Goal: Find specific page/section: Find specific page/section

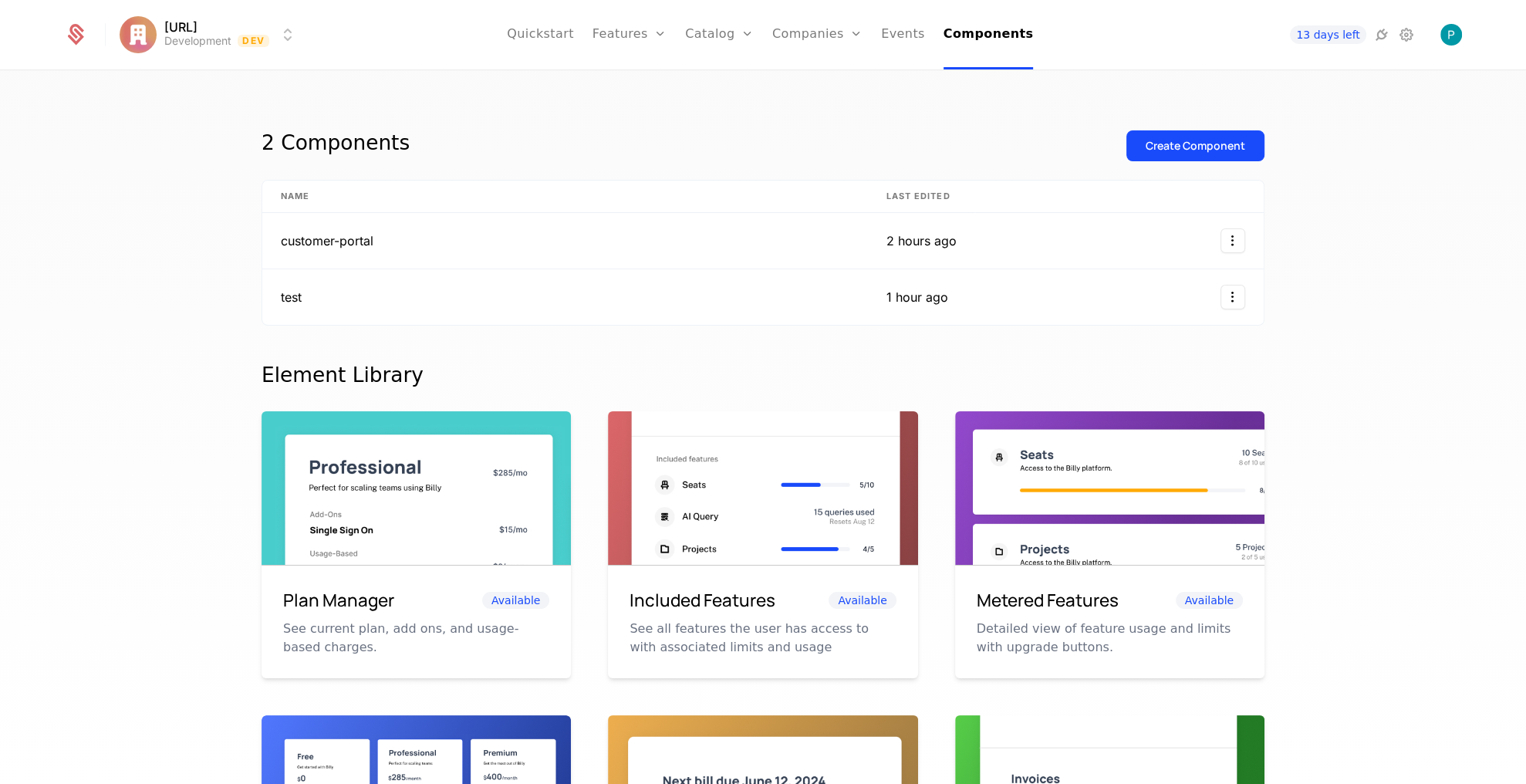
click at [888, 27] on link "Events" at bounding box center [903, 34] width 44 height 70
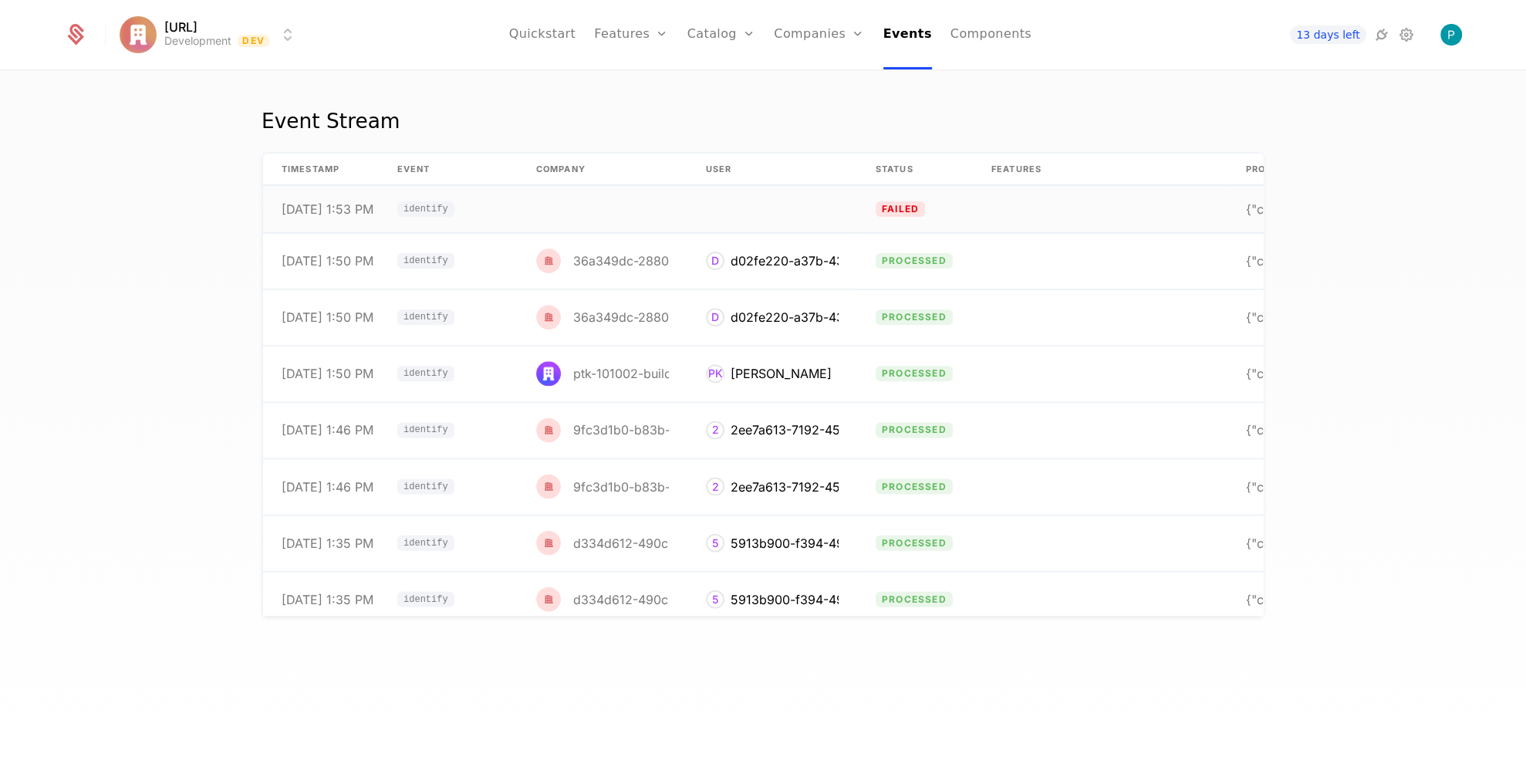
scroll to position [0, 116]
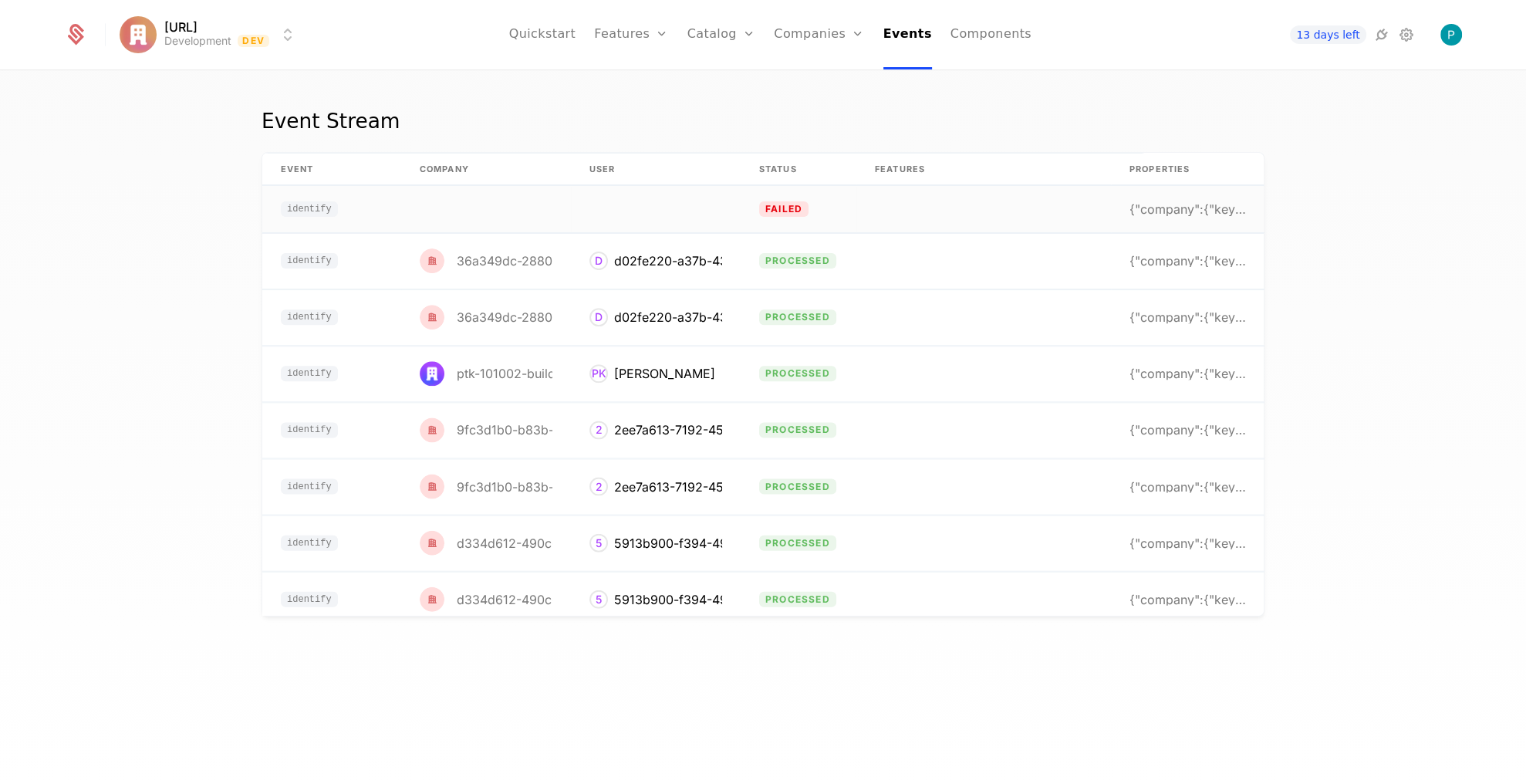
click at [978, 200] on td at bounding box center [983, 209] width 254 height 47
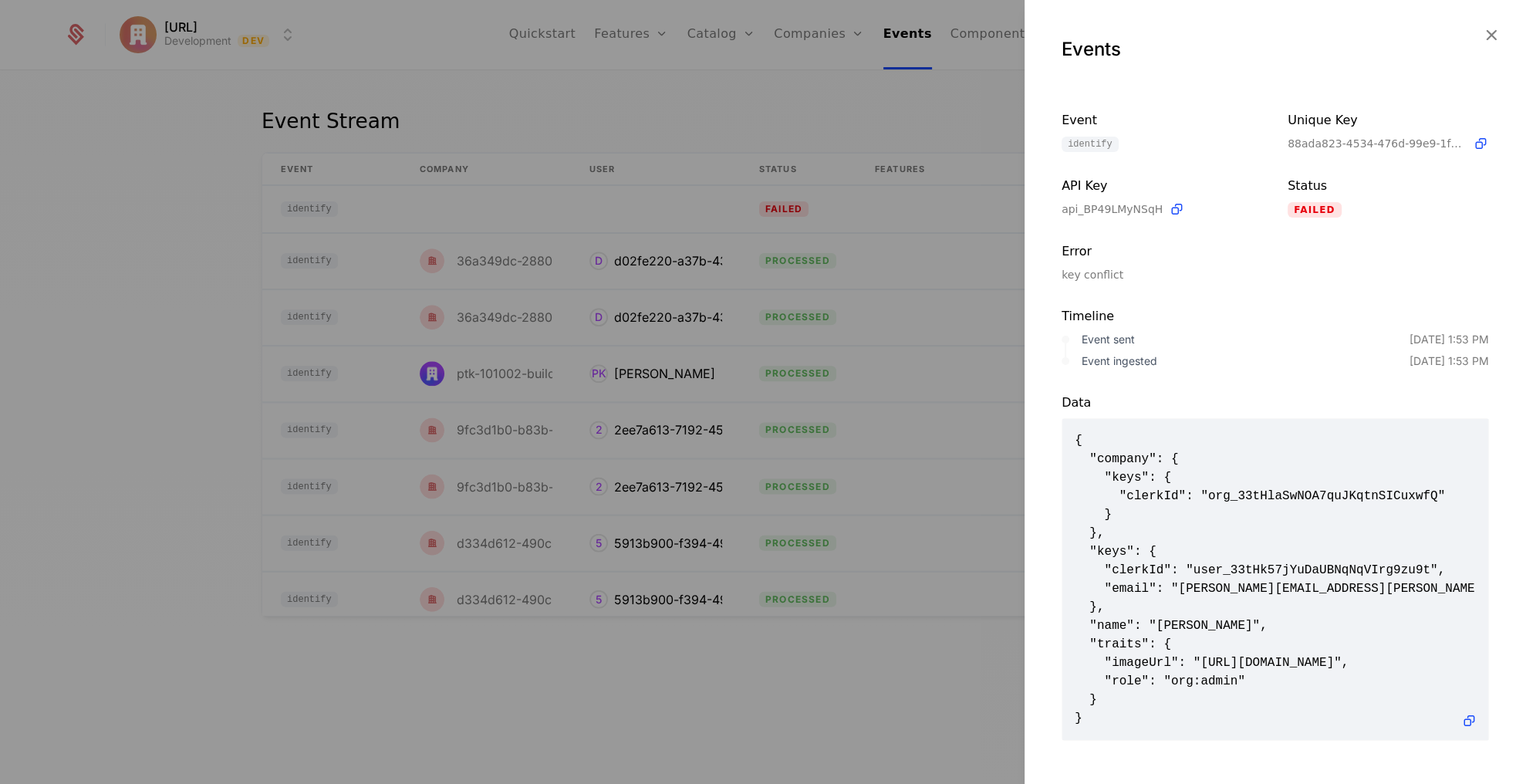
click at [714, 118] on div at bounding box center [763, 392] width 1526 height 784
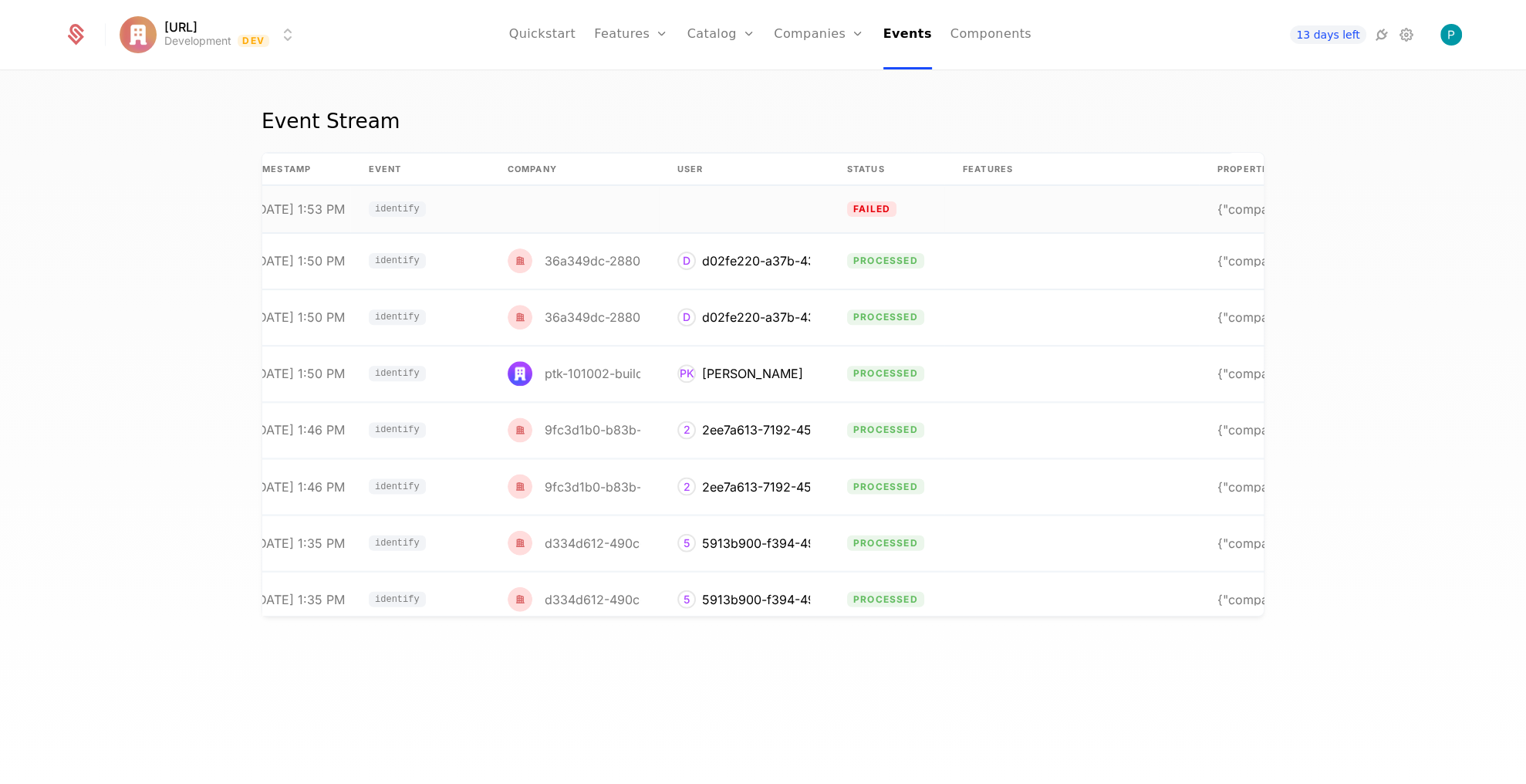
scroll to position [0, 43]
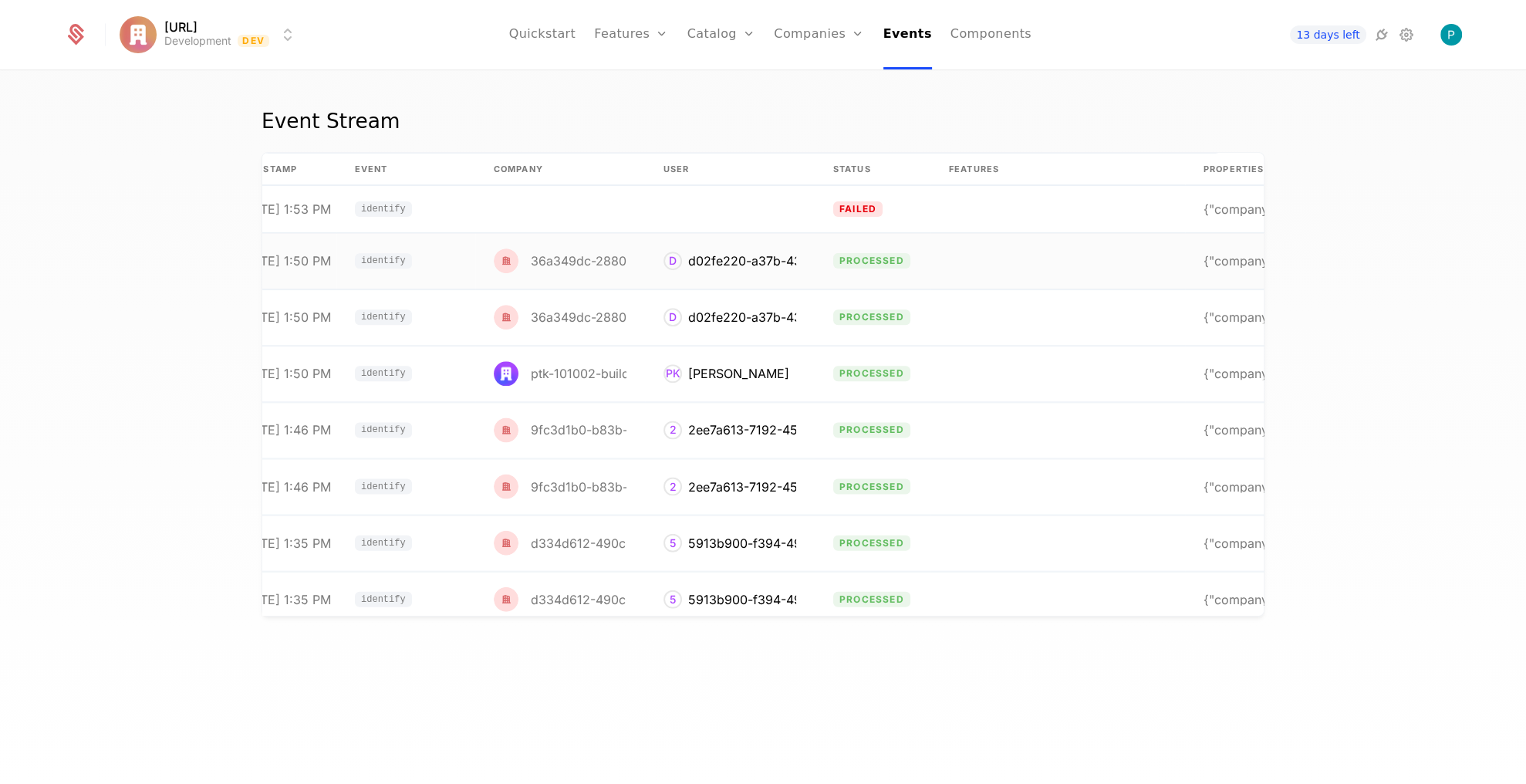
click at [936, 243] on td at bounding box center [1057, 261] width 254 height 56
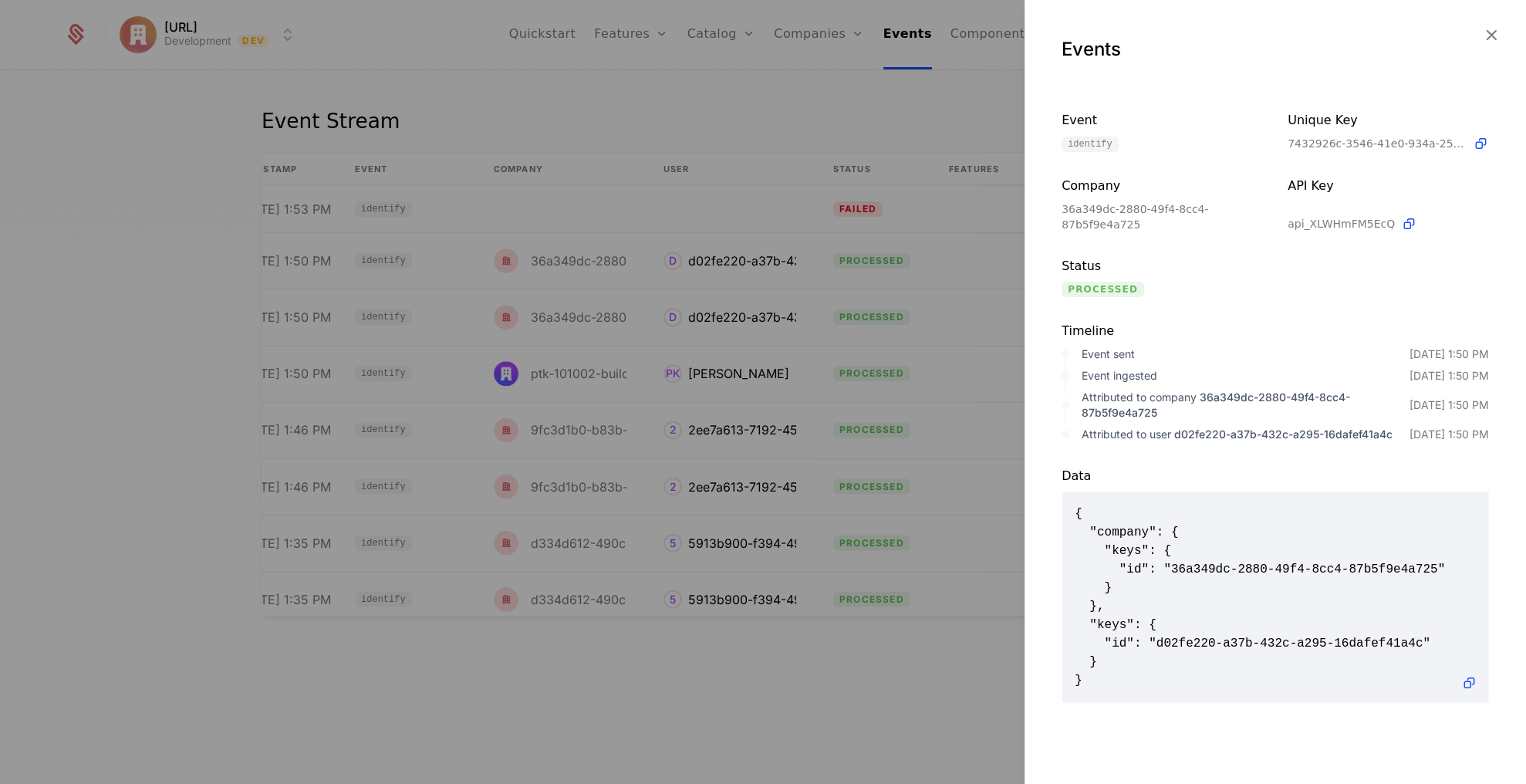
click at [785, 313] on div at bounding box center [763, 392] width 1526 height 784
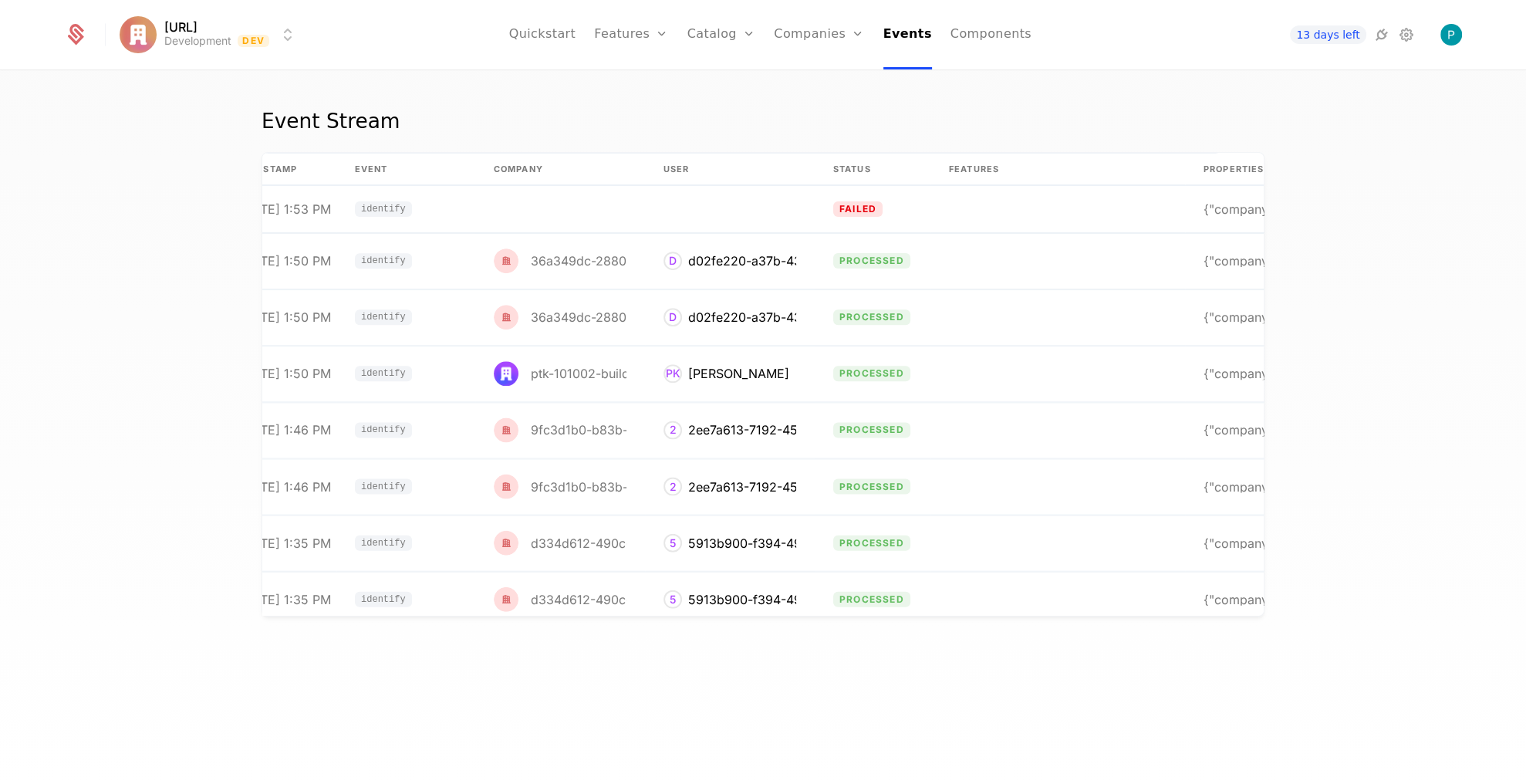
click at [1380, 30] on icon at bounding box center [1382, 34] width 18 height 18
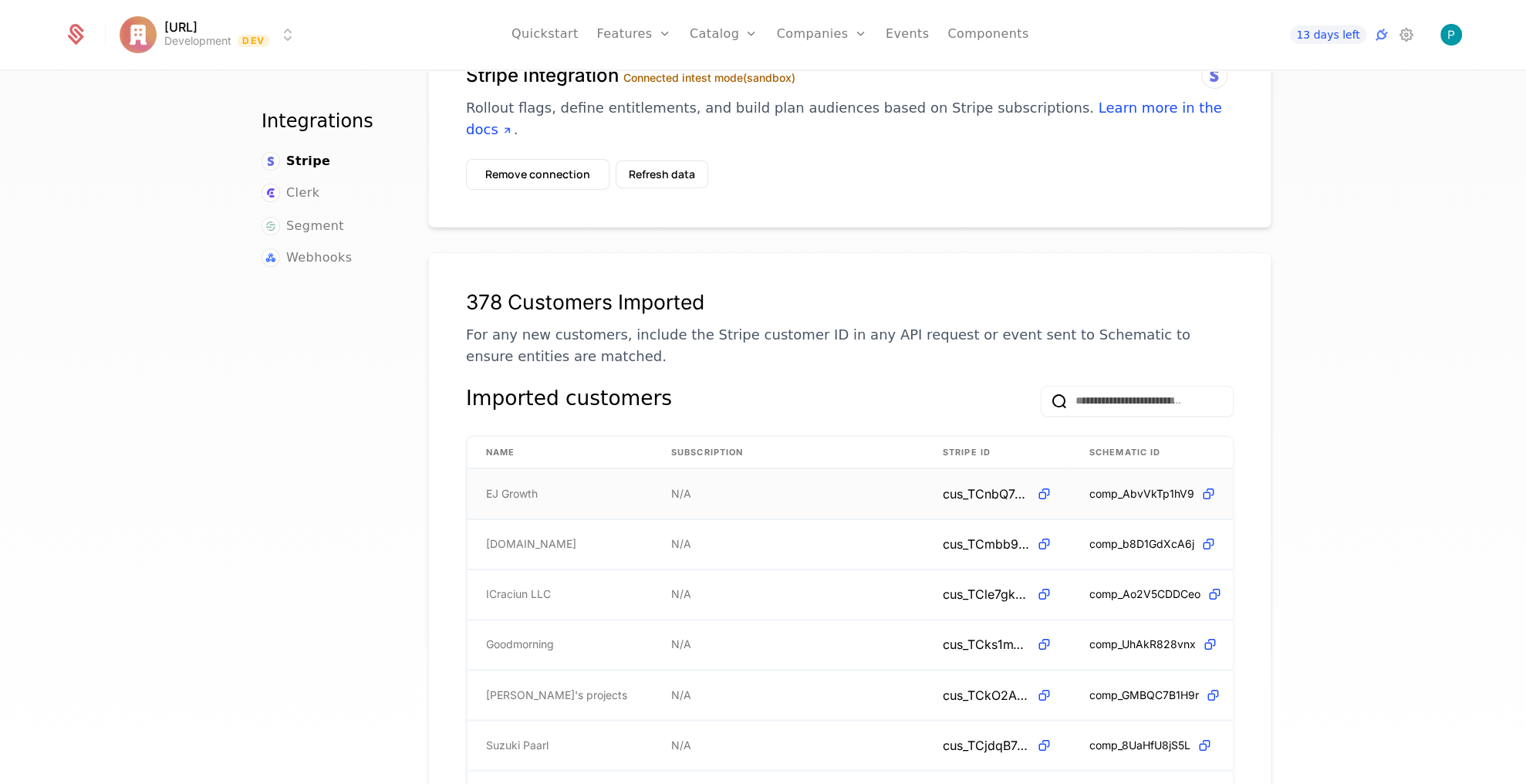
scroll to position [87, 0]
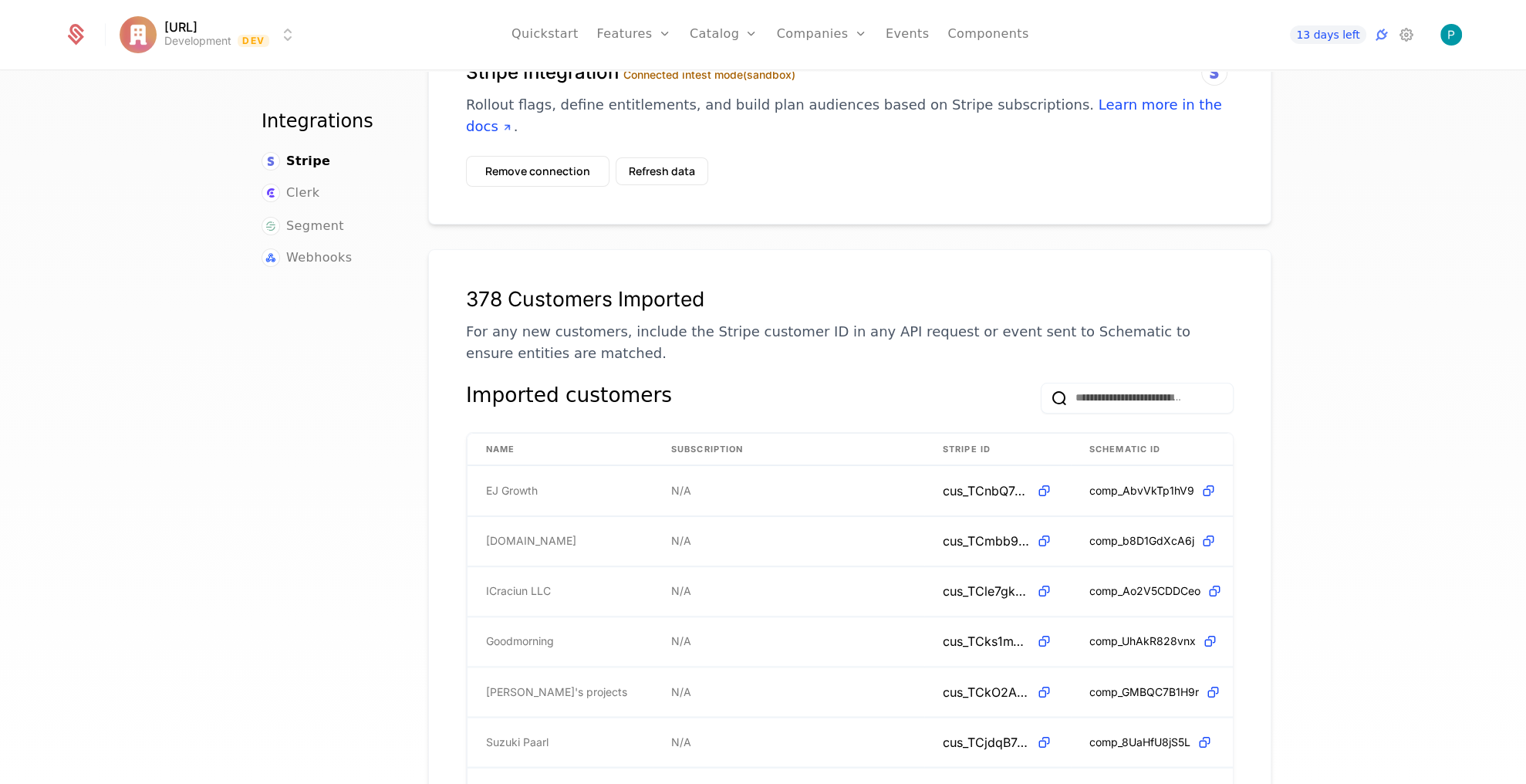
click at [1130, 382] on input "email" at bounding box center [1137, 398] width 193 height 30
click at [900, 290] on div "378 Customers Imported For any new customers, include the Stripe customer ID in…" at bounding box center [849, 325] width 767 height 77
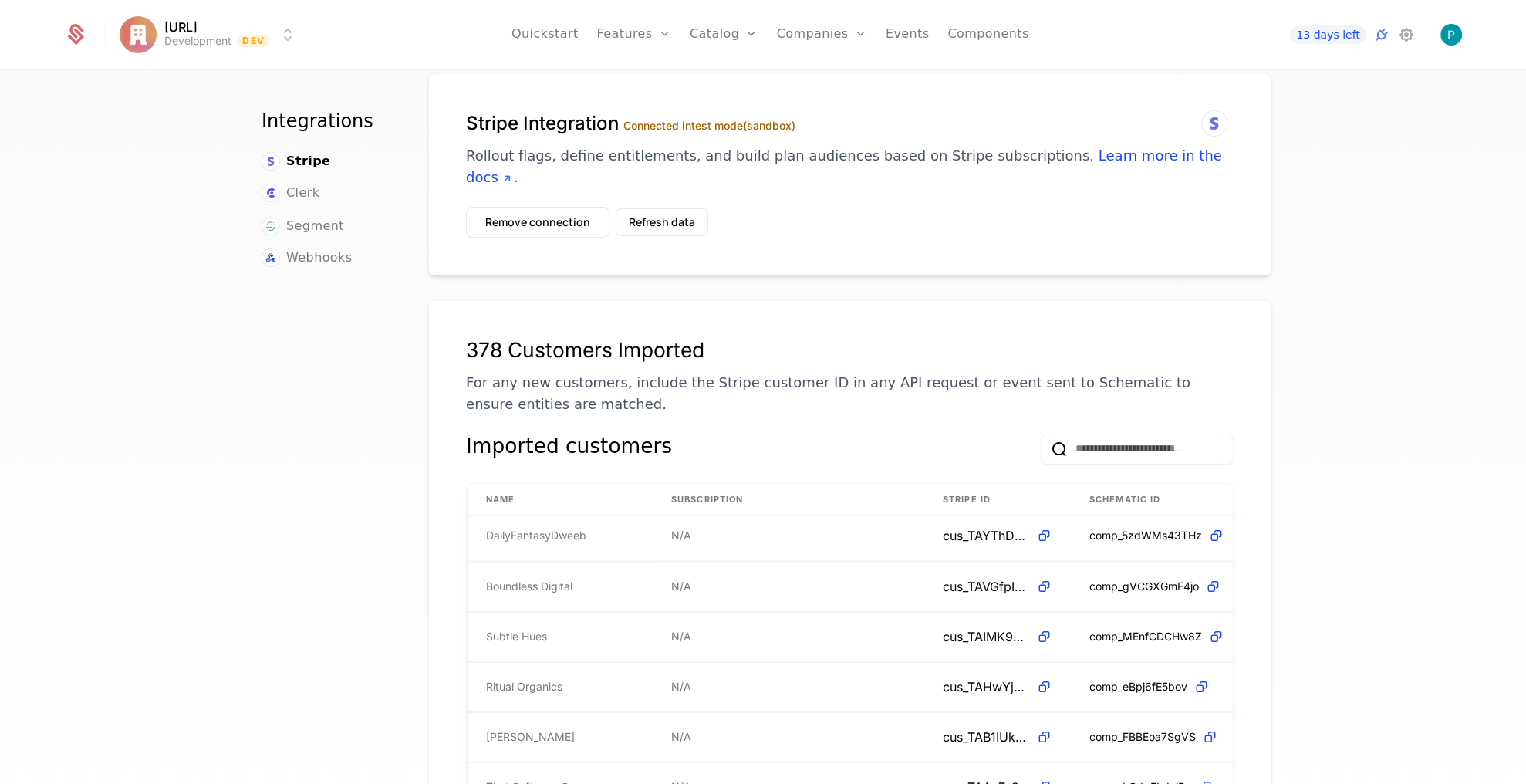
scroll to position [18, 0]
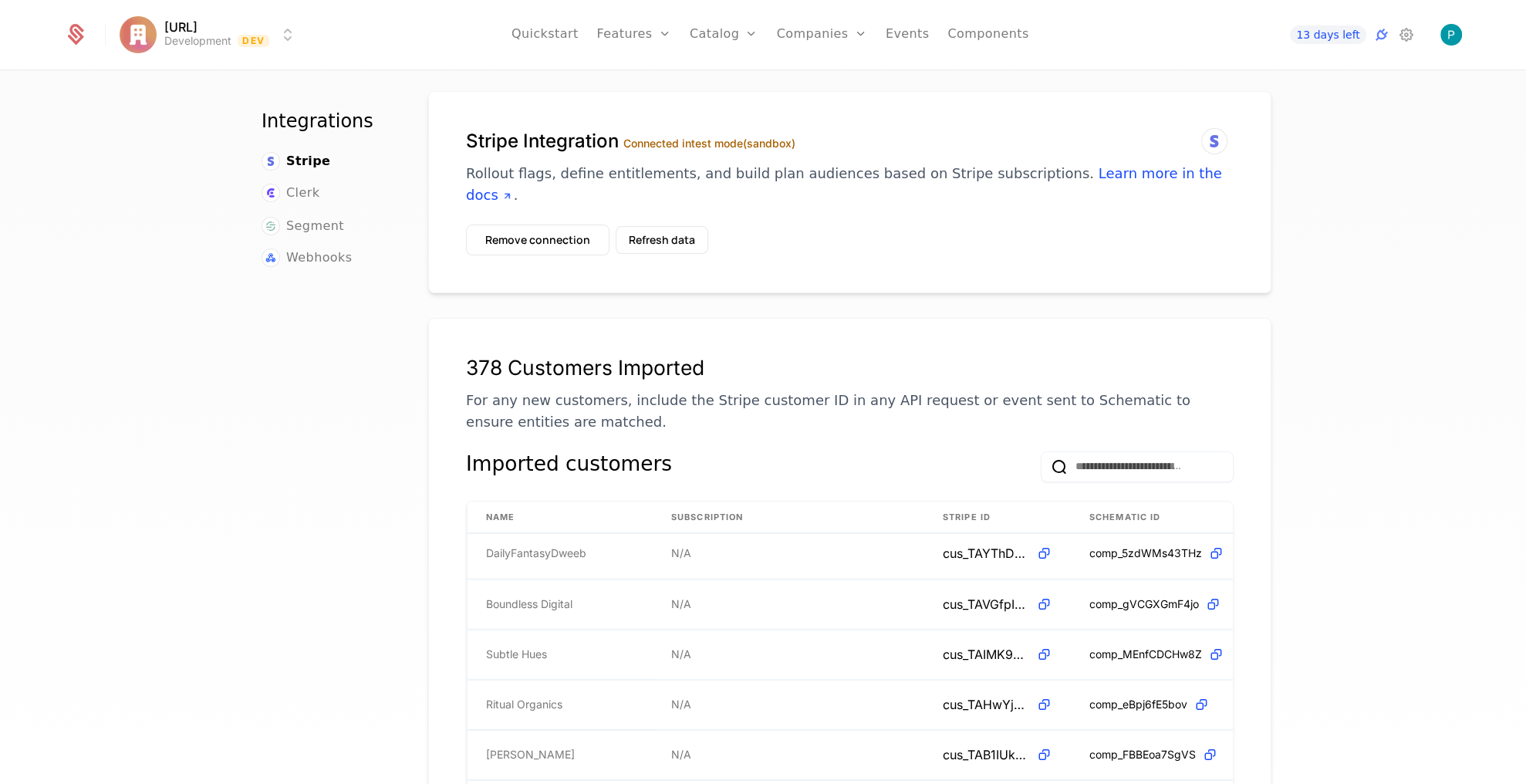
click at [1143, 451] on input "email" at bounding box center [1137, 467] width 193 height 30
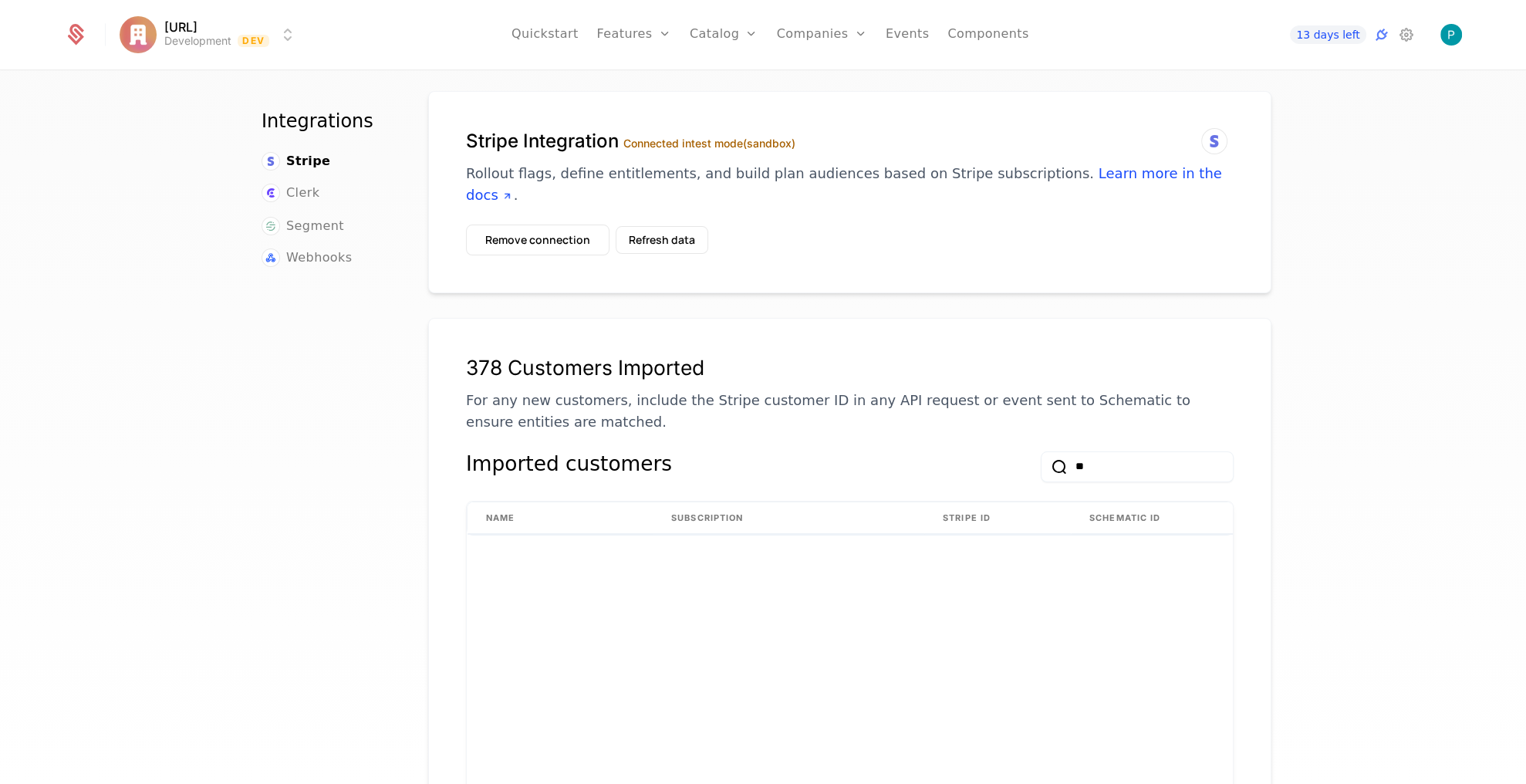
type input "*"
type input "**********"
click at [765, 662] on div "Name Subscription Stripe ID Schematic ID ptk-101002-builder N/A cus_TDDjwO0rv0t…" at bounding box center [849, 732] width 766 height 463
click at [968, 35] on link "Components" at bounding box center [987, 34] width 81 height 70
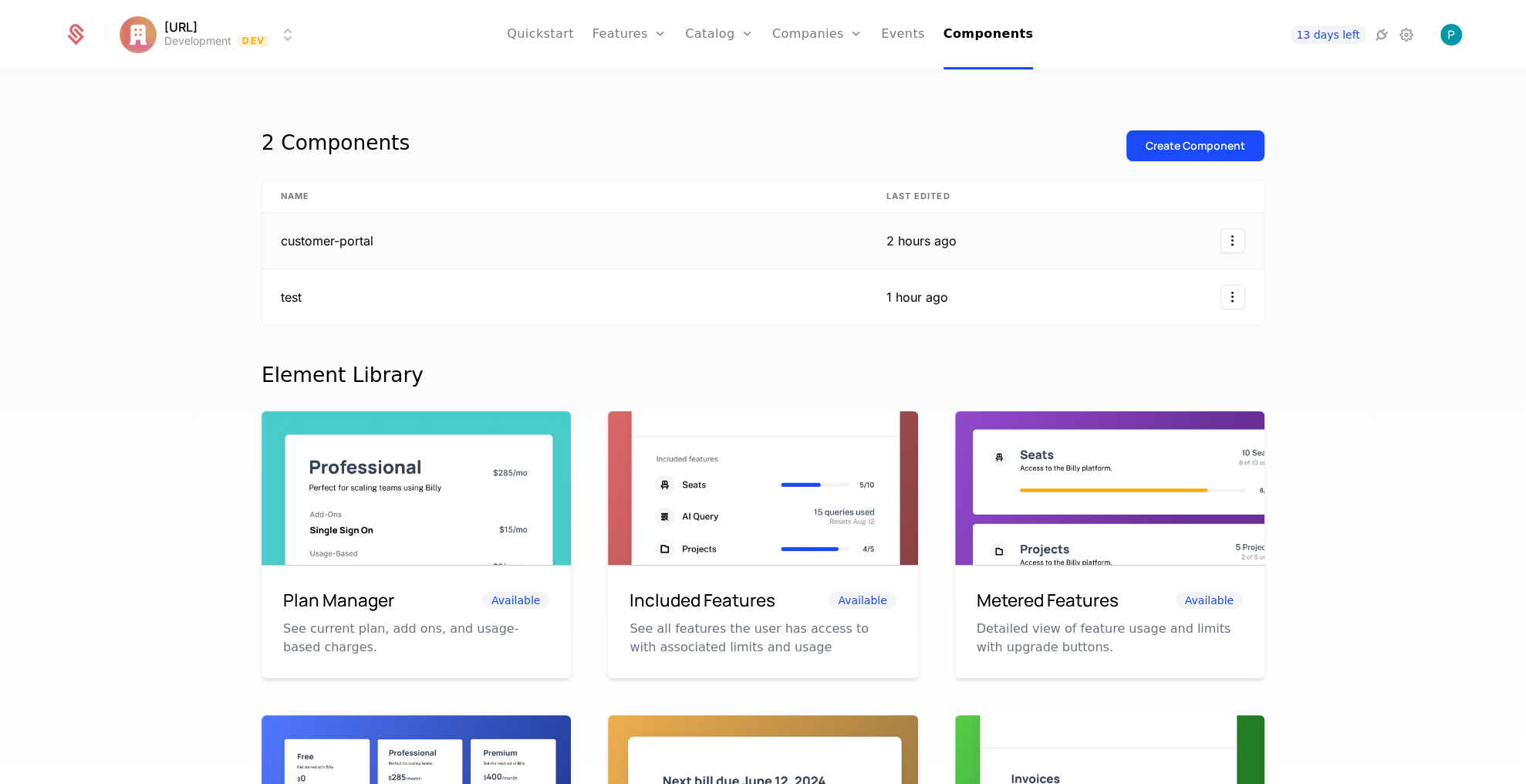
click at [552, 229] on td "customer-portal" at bounding box center [565, 241] width 605 height 56
